Goal: Information Seeking & Learning: Learn about a topic

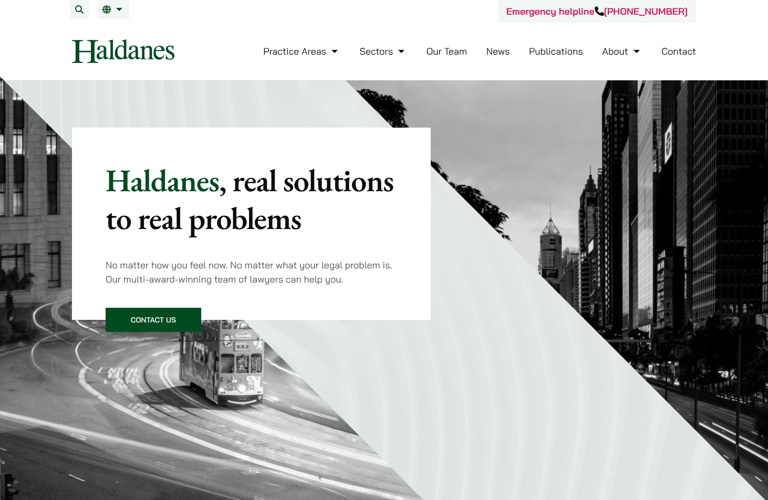
click at [0, 0] on button "Open menu" at bounding box center [0, 0] width 0 height 0
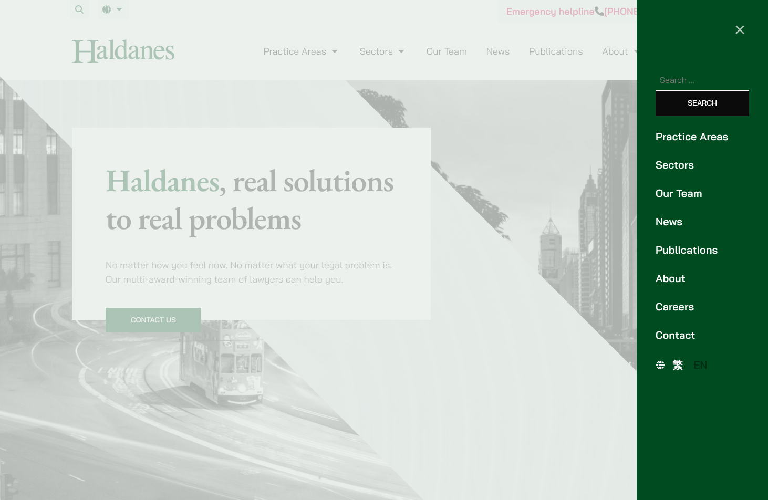
click at [675, 194] on link "Our Team" at bounding box center [703, 194] width 94 height 16
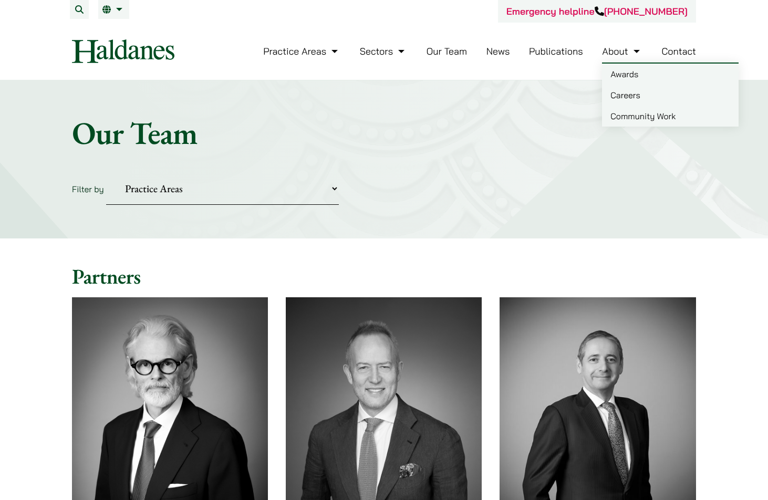
click at [626, 53] on link "About" at bounding box center [622, 51] width 40 height 12
click at [628, 93] on link "Careers" at bounding box center [670, 95] width 137 height 21
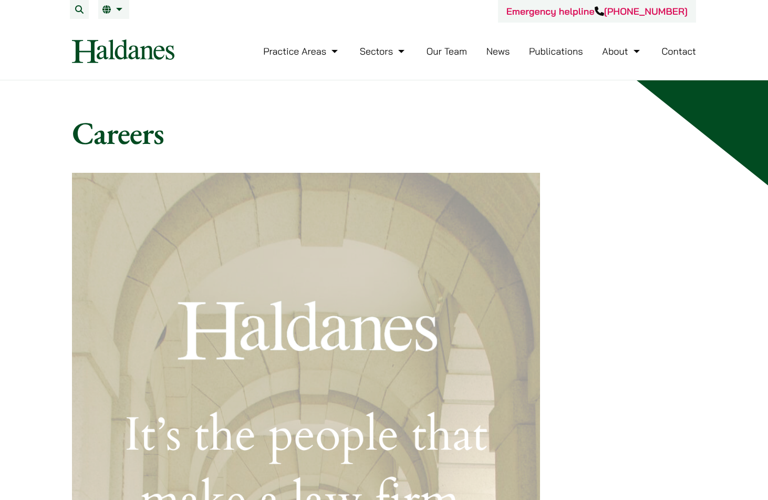
click at [452, 54] on link "Our Team" at bounding box center [447, 51] width 40 height 12
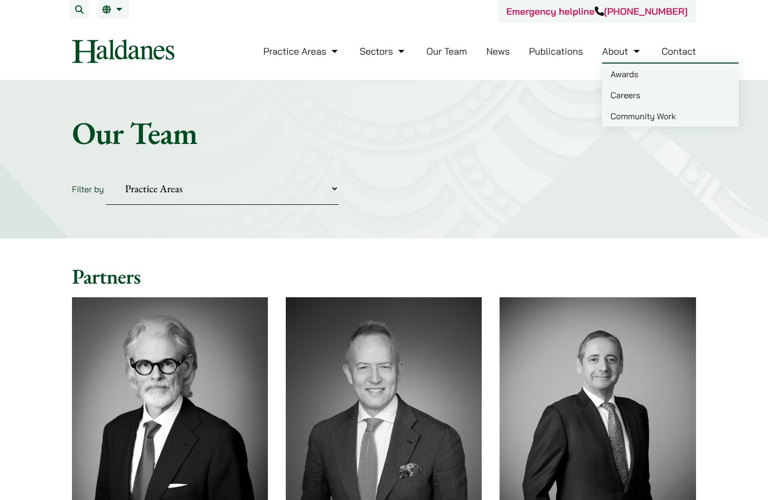
click at [635, 116] on link "Community Work" at bounding box center [670, 116] width 137 height 21
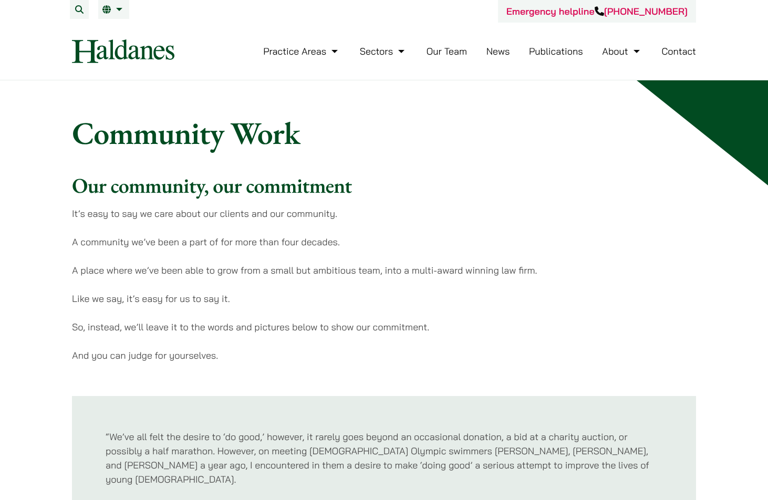
click at [439, 53] on link "Our Team" at bounding box center [447, 51] width 40 height 12
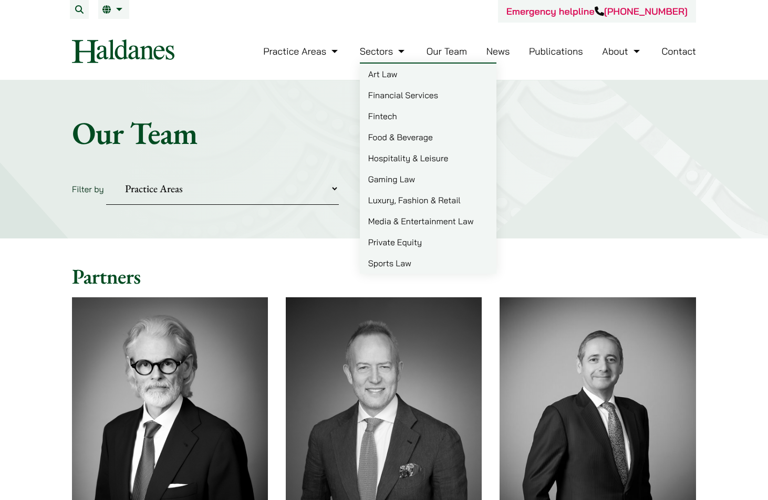
click at [396, 54] on link "Sectors" at bounding box center [383, 51] width 47 height 12
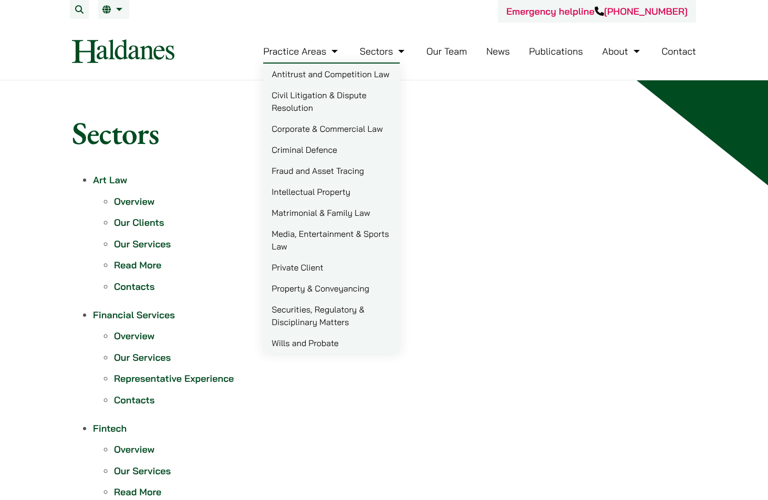
click at [144, 48] on img at bounding box center [123, 51] width 102 height 24
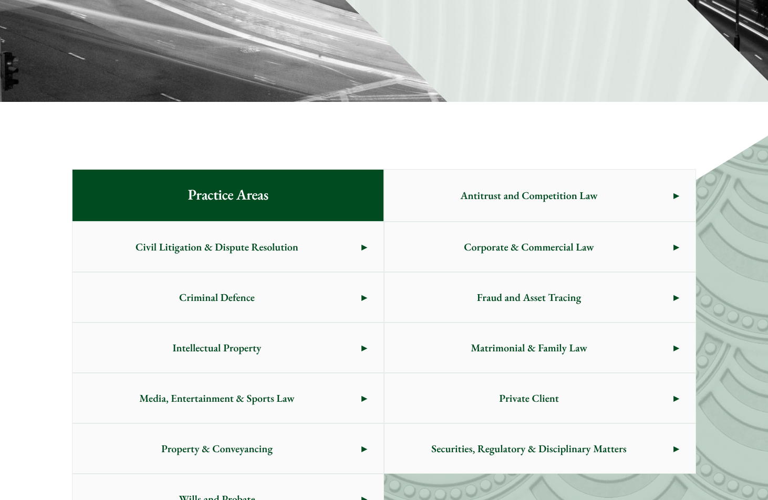
scroll to position [519, 0]
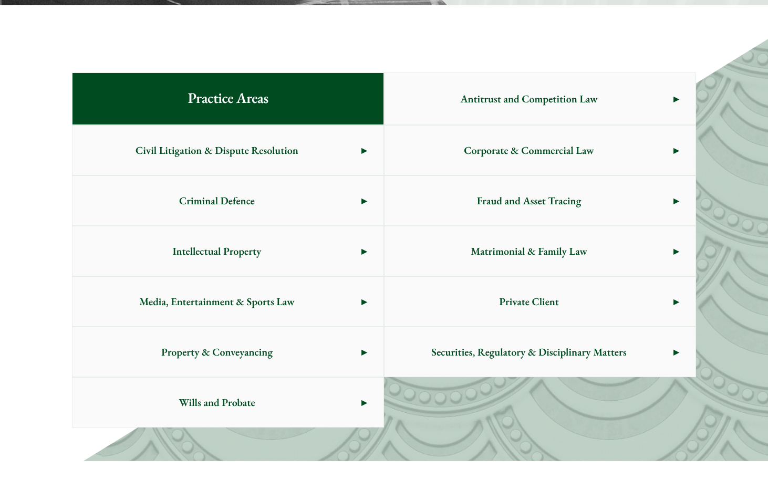
click at [427, 143] on span "Corporate & Commercial Law" at bounding box center [529, 150] width 289 height 49
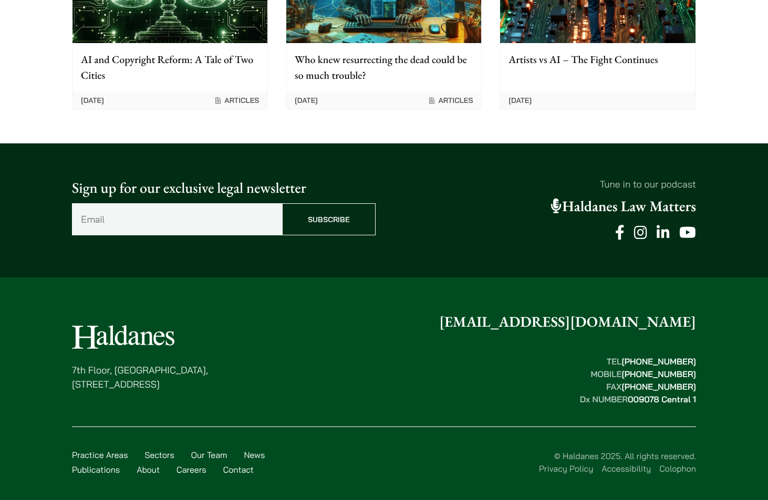
scroll to position [2172, 0]
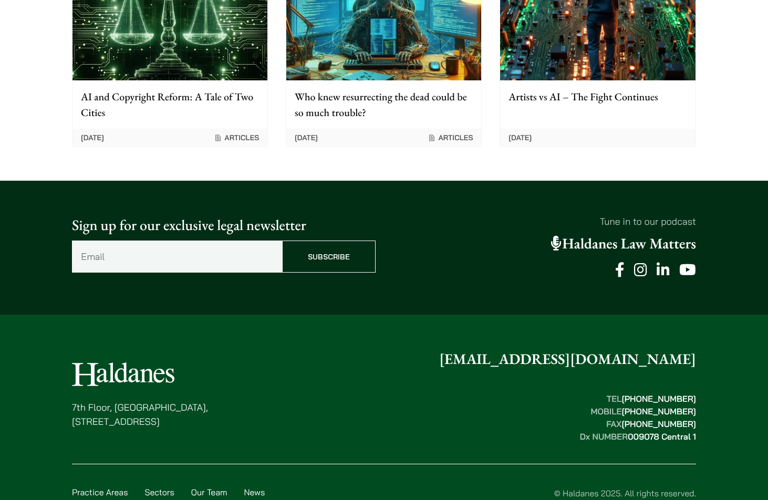
click at [666, 278] on icon at bounding box center [663, 270] width 13 height 15
drag, startPoint x: 114, startPoint y: 429, endPoint x: 193, endPoint y: 429, distance: 78.8
click at [193, 429] on p "7th Floor, Ruttonjee House, 11 Duddell Street, Central, Hong Kong" at bounding box center [140, 415] width 136 height 28
copy p "Ruttonjee House,"
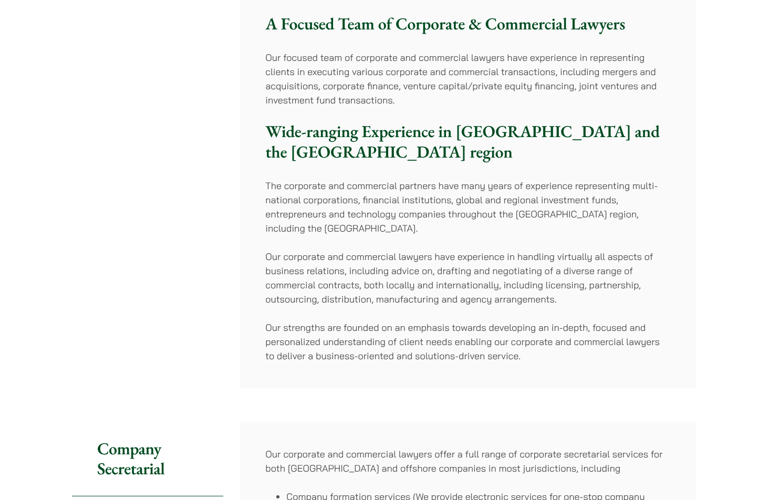
scroll to position [0, 0]
